Goal: Transaction & Acquisition: Purchase product/service

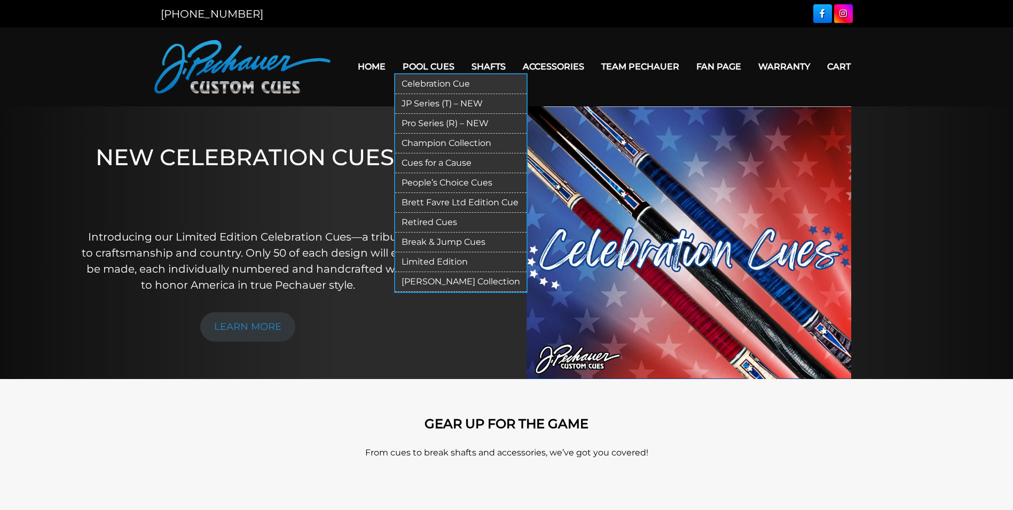
click at [424, 106] on link "JP Series (T) – NEW" at bounding box center [460, 104] width 131 height 20
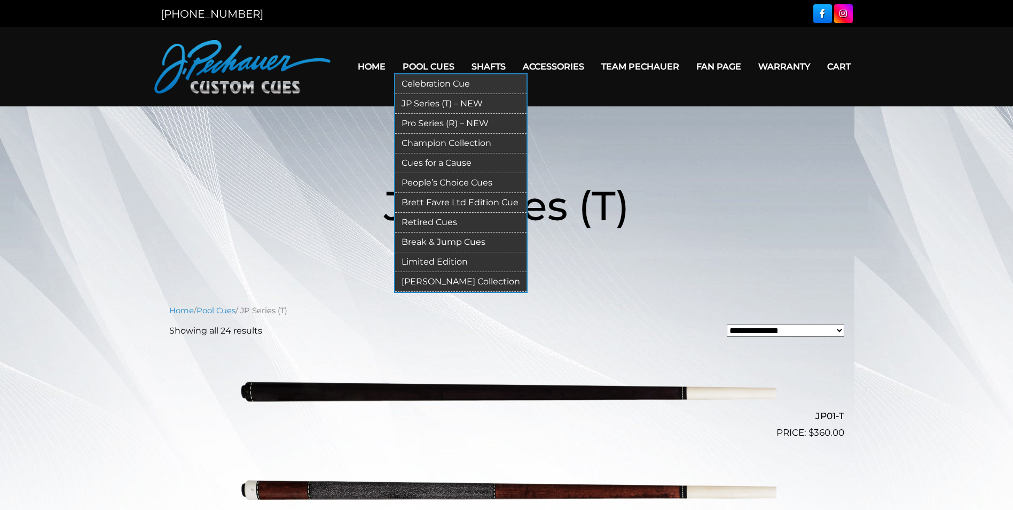
click at [453, 181] on link "People’s Choice Cues" at bounding box center [460, 183] width 131 height 20
click at [425, 122] on link "Pro Series (R) – NEW" at bounding box center [460, 124] width 131 height 20
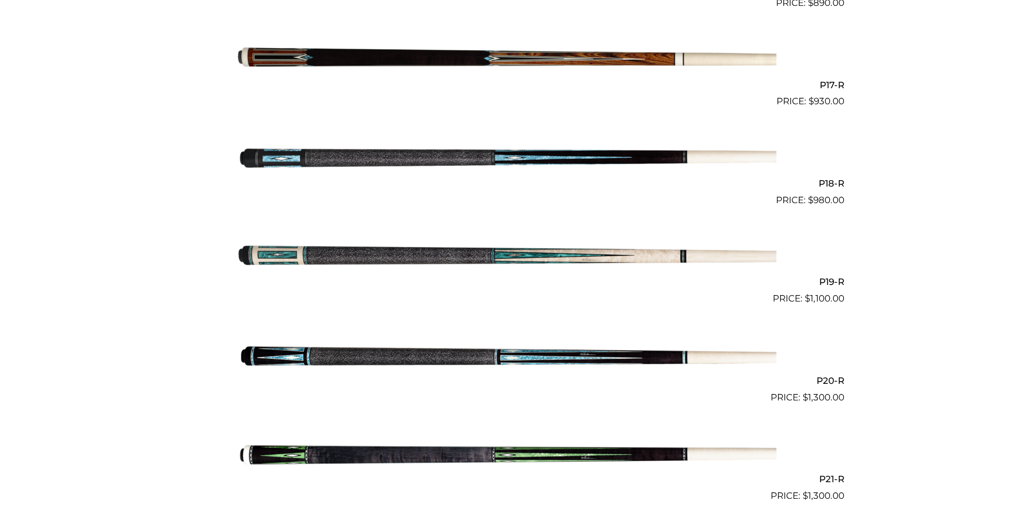
scroll to position [1908, 0]
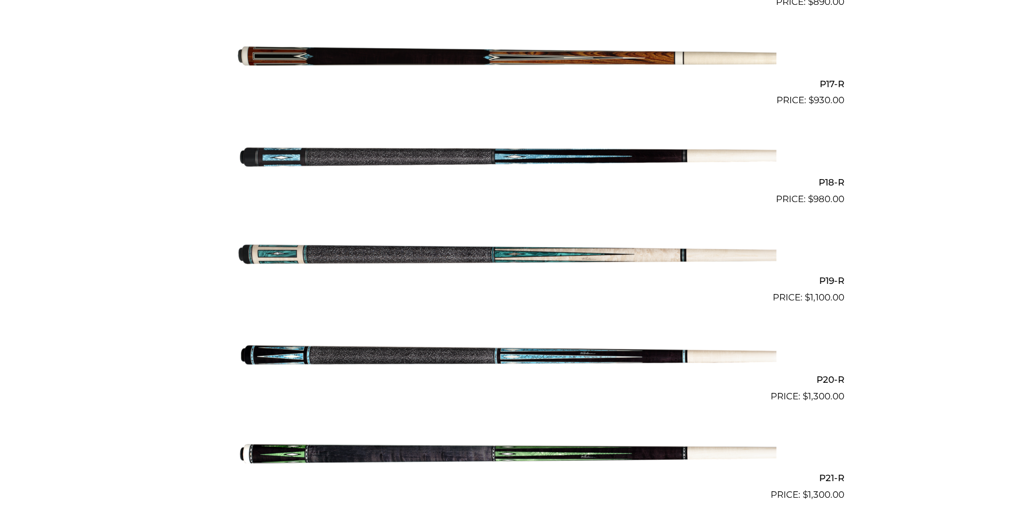
click at [435, 156] on img at bounding box center [506, 157] width 539 height 90
